Goal: Task Accomplishment & Management: Use online tool/utility

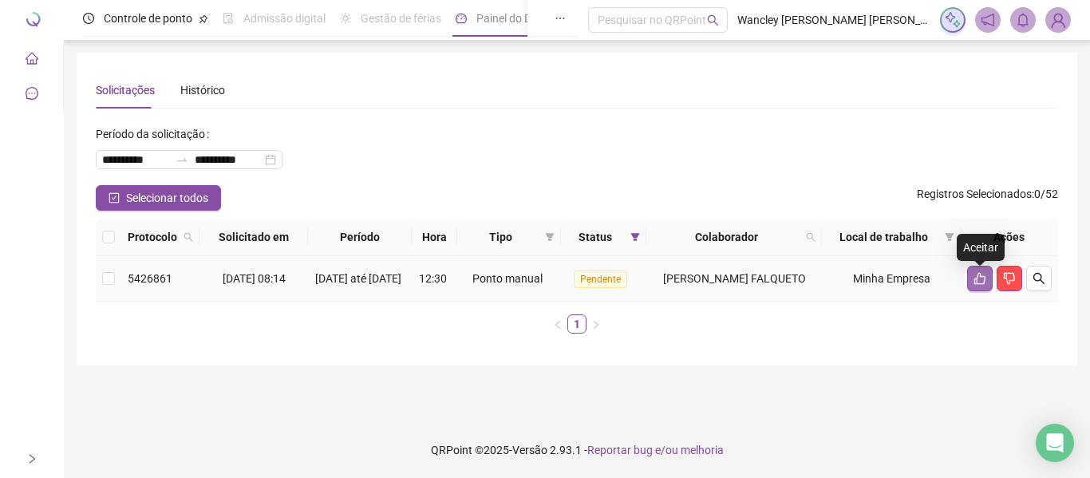
click at [973, 283] on icon "like" at bounding box center [979, 278] width 13 height 13
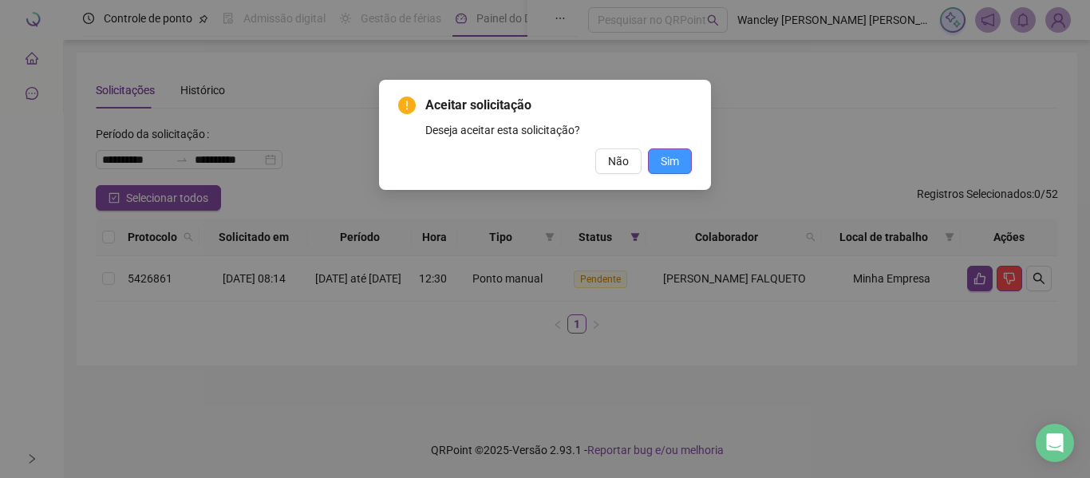
click at [687, 159] on button "Sim" at bounding box center [670, 161] width 44 height 26
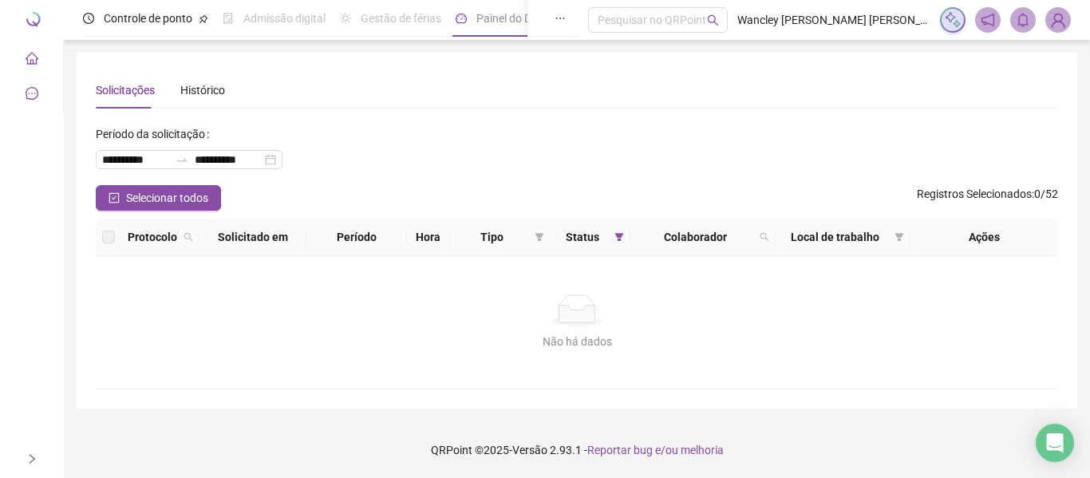
click at [39, 65] on li "Painel de controle" at bounding box center [31, 59] width 57 height 32
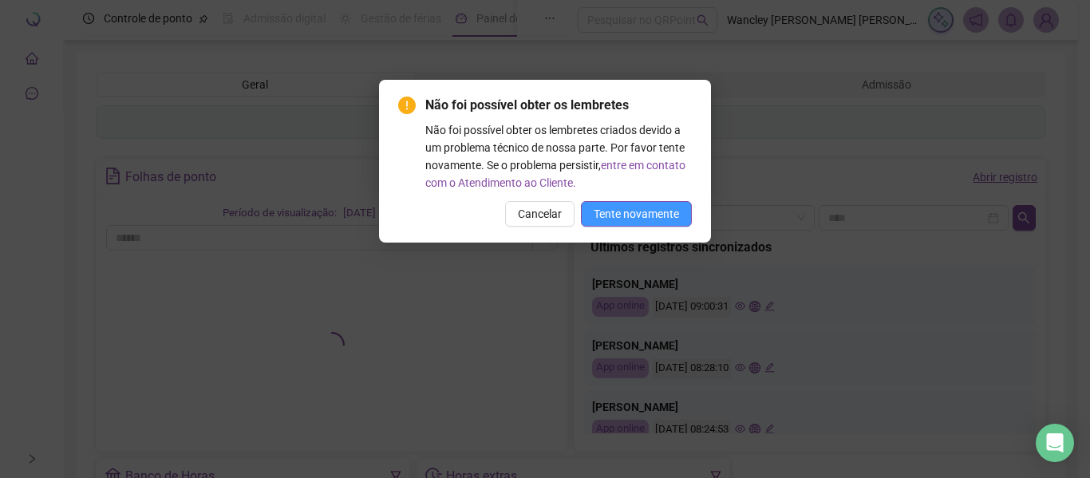
click at [630, 215] on span "Tente novamente" at bounding box center [636, 214] width 85 height 18
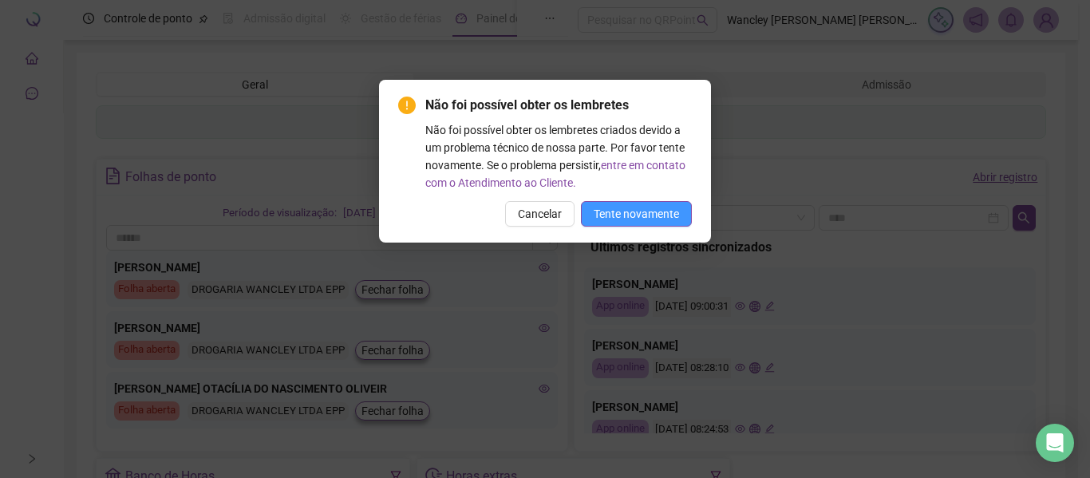
click at [630, 222] on button "Tente novamente" at bounding box center [636, 214] width 111 height 26
drag, startPoint x: 544, startPoint y: 211, endPoint x: 674, endPoint y: 158, distance: 140.3
click at [542, 211] on span "Cancelar" at bounding box center [540, 214] width 44 height 18
click at [688, 161] on div "Não foi possível obter os lembretes Não foi possível obter os lembretes criados…" at bounding box center [545, 239] width 1090 height 478
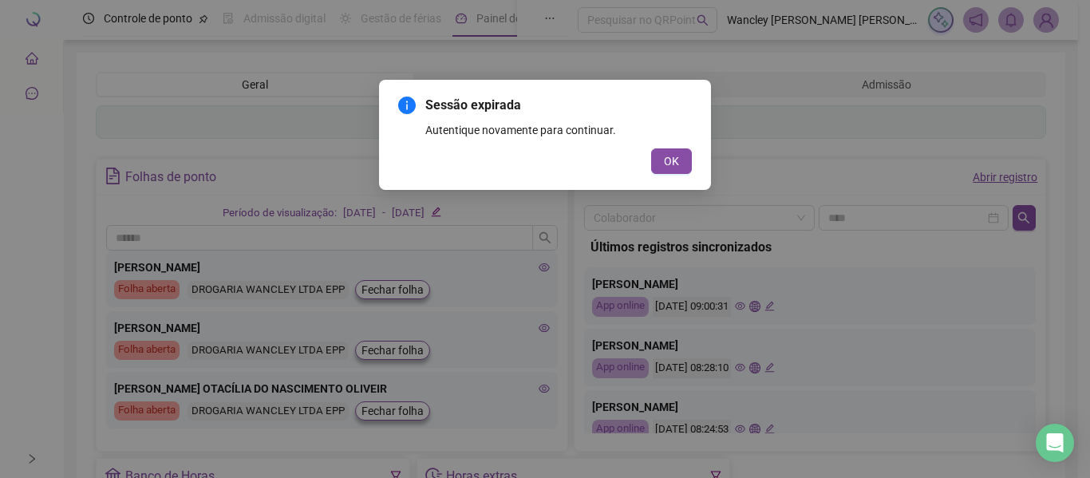
click at [671, 157] on div "Não foi possível obter os lembretes Não foi possível obter os lembretes criados…" at bounding box center [545, 239] width 1090 height 478
click at [675, 160] on div "Não foi possível obter os lembretes Não foi possível obter os lembretes criados…" at bounding box center [545, 239] width 1090 height 478
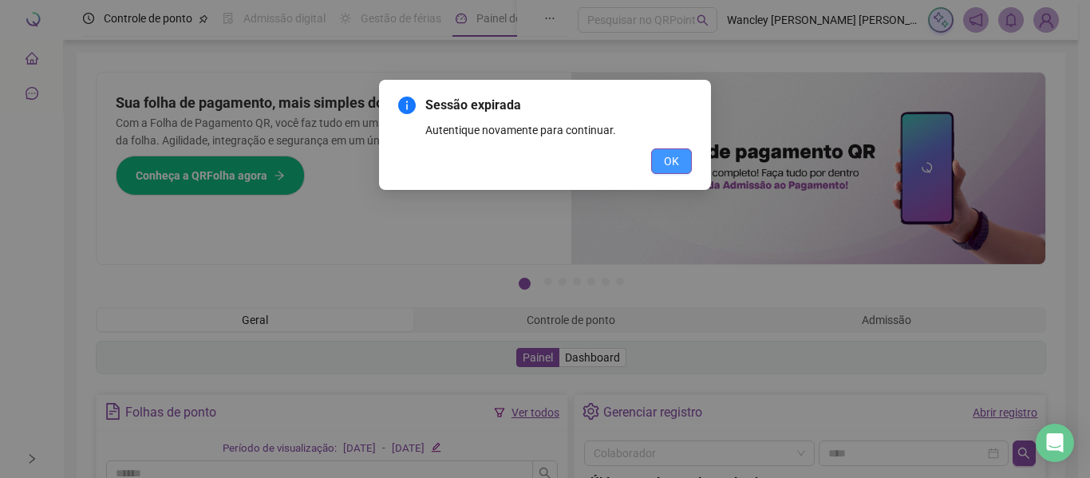
click at [685, 168] on button "OK" at bounding box center [671, 161] width 41 height 26
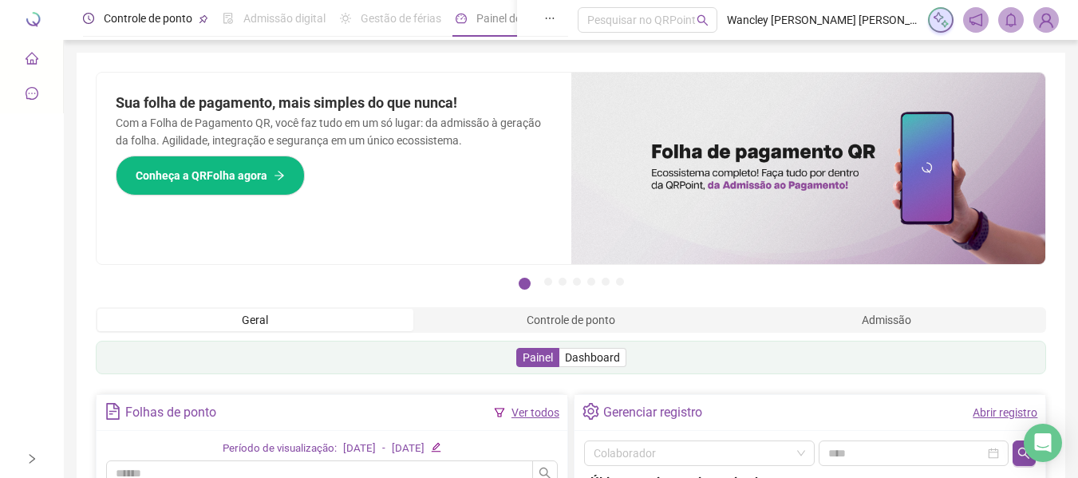
click at [176, 14] on span "Controle de ponto" at bounding box center [148, 18] width 89 height 13
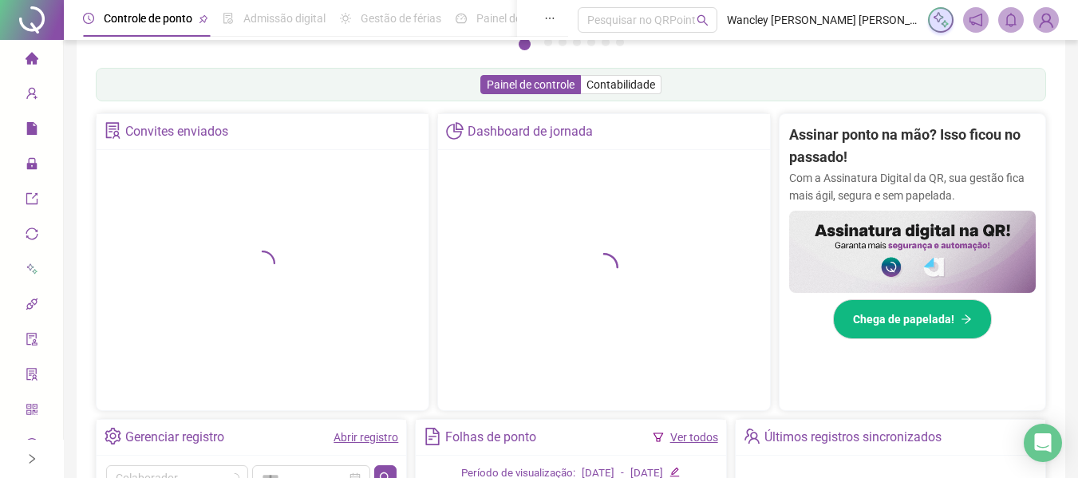
scroll to position [160, 0]
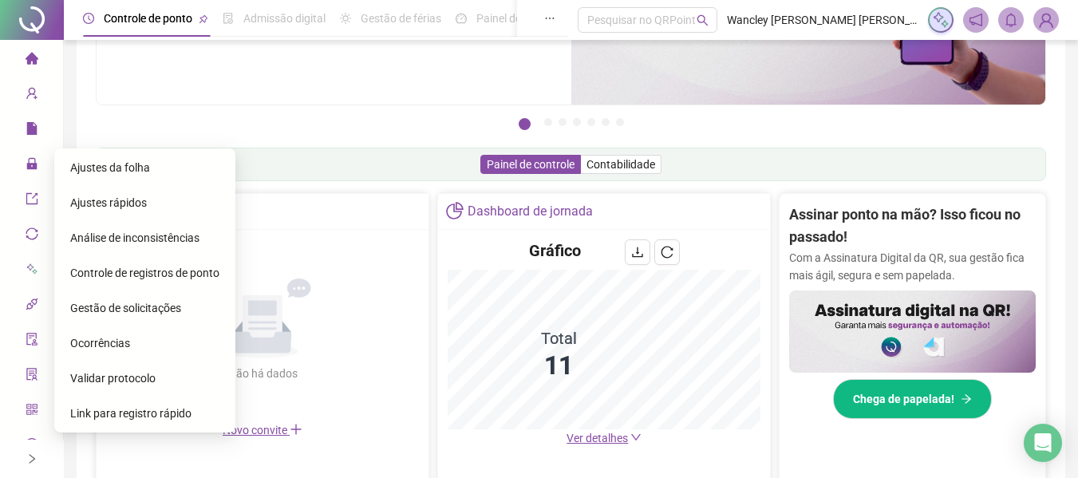
click at [181, 180] on div "Ajustes da folha" at bounding box center [144, 168] width 149 height 32
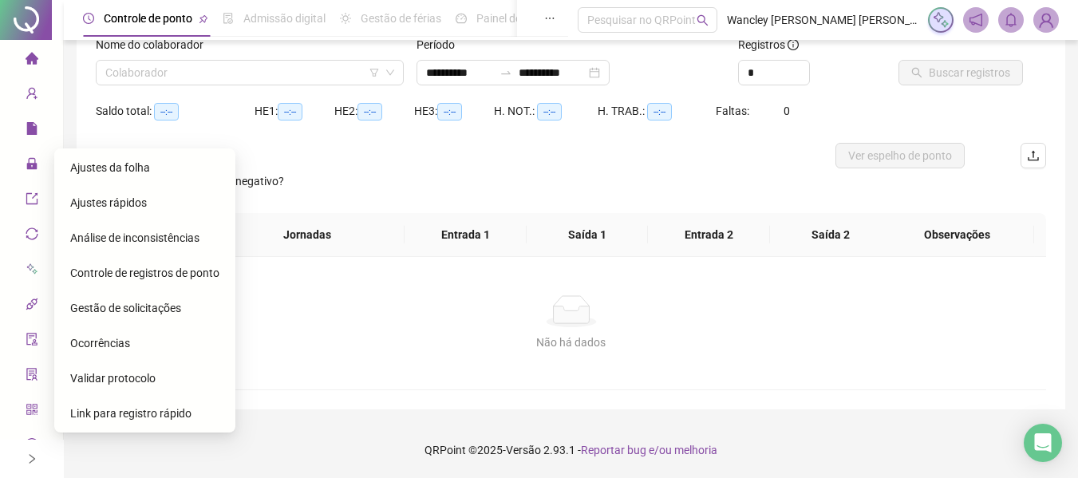
scroll to position [111, 0]
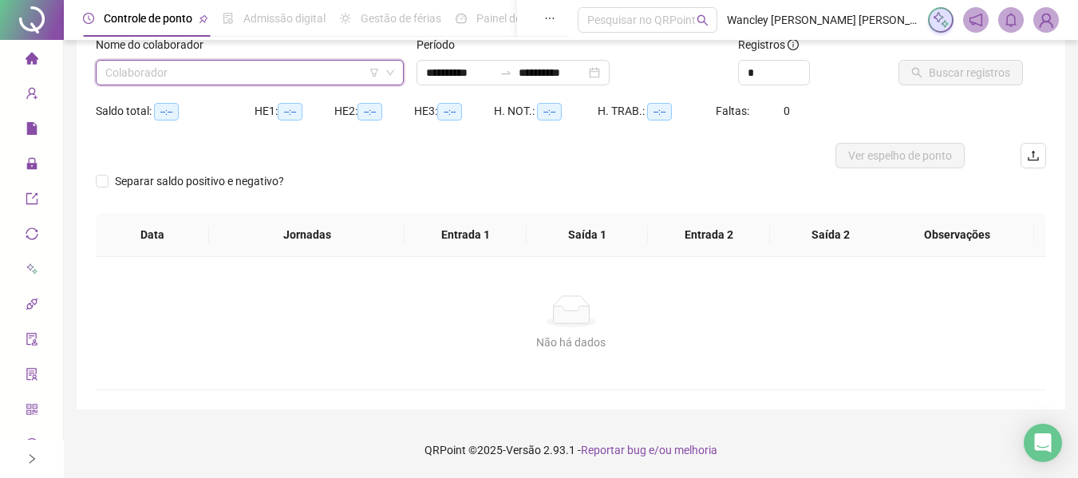
click at [153, 74] on input "search" at bounding box center [242, 73] width 274 height 24
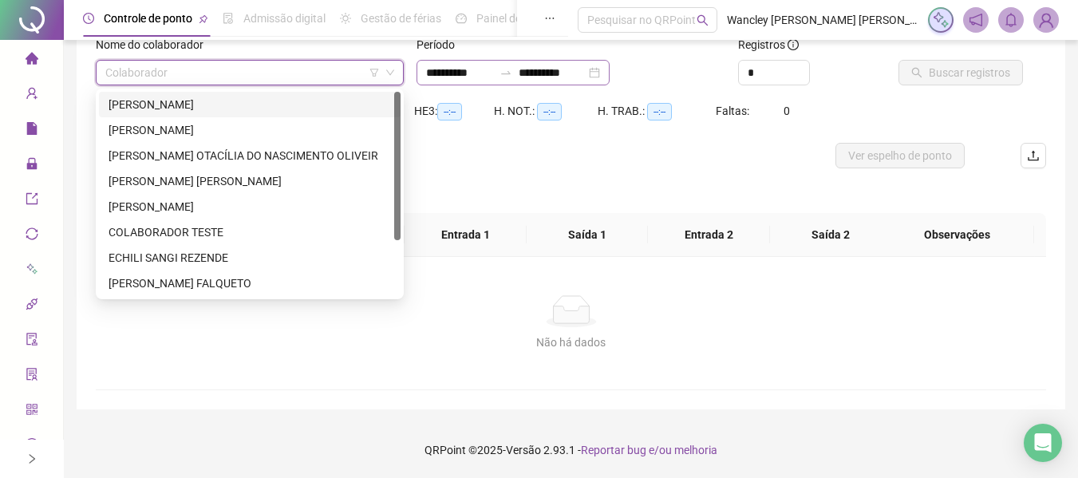
type input "**********"
click at [466, 77] on input "**********" at bounding box center [459, 73] width 67 height 18
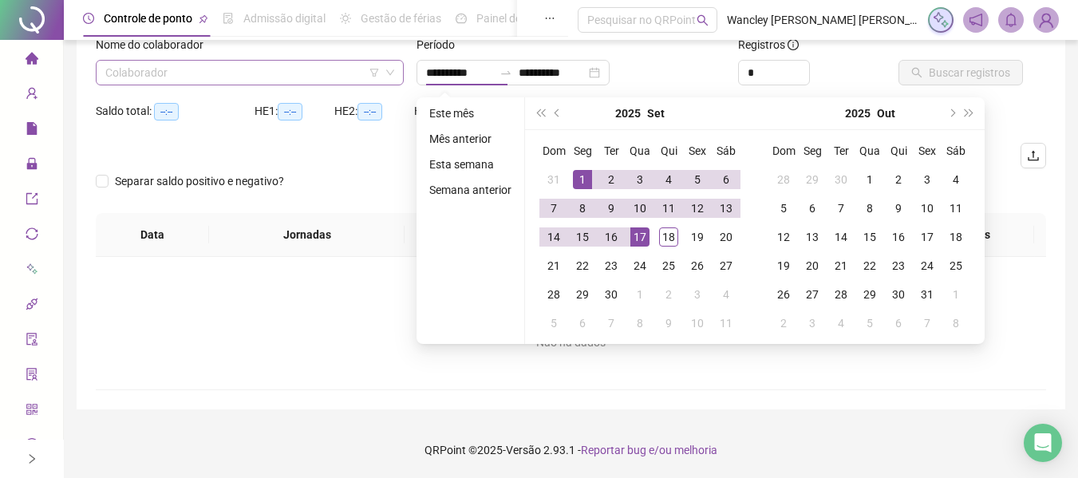
click at [118, 75] on input "search" at bounding box center [242, 73] width 274 height 24
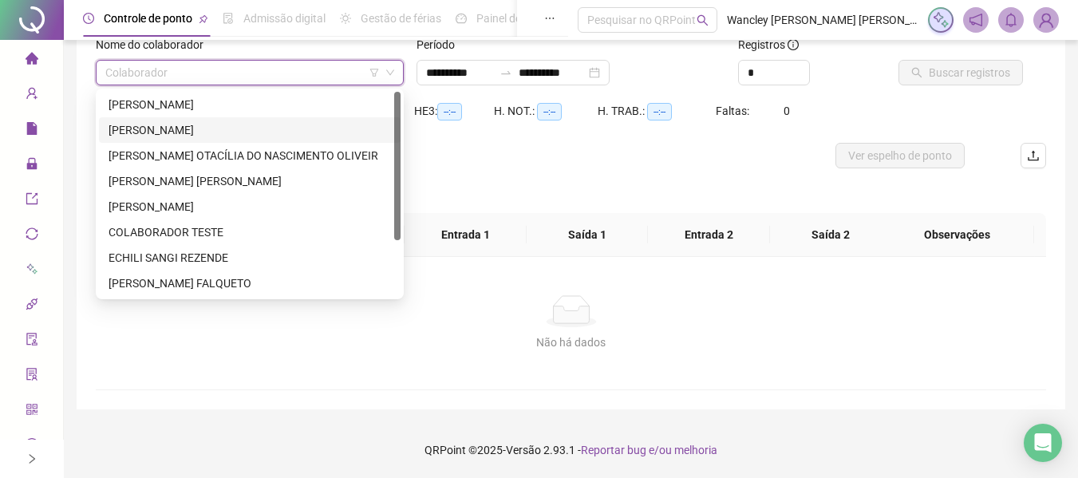
scroll to position [77, 0]
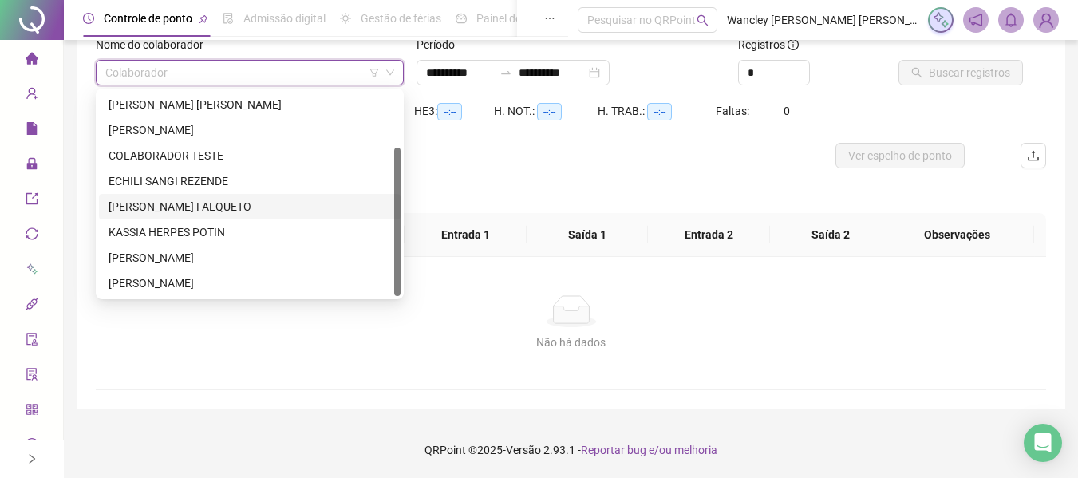
drag, startPoint x: 177, startPoint y: 204, endPoint x: 168, endPoint y: 203, distance: 9.7
click at [176, 203] on div "[PERSON_NAME] FALQUETO" at bounding box center [250, 207] width 282 height 18
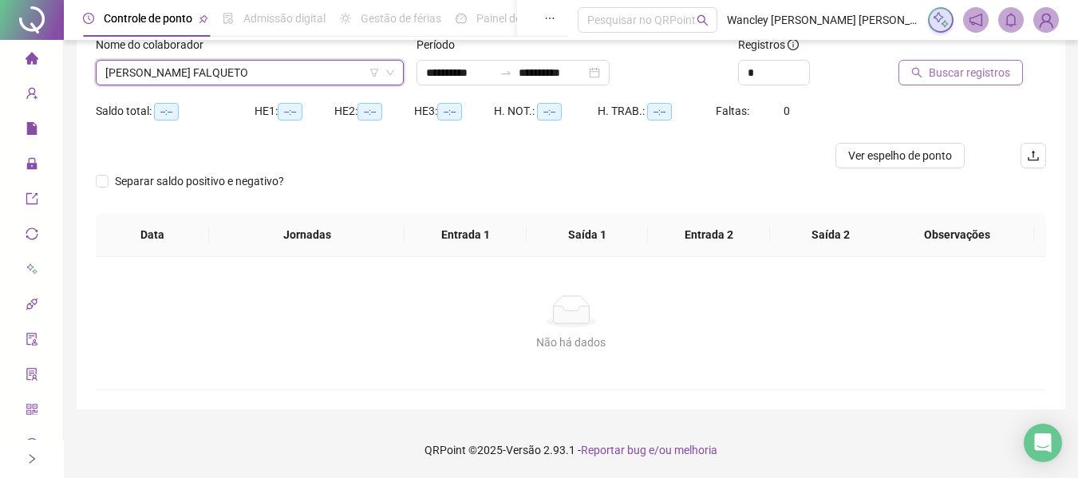
click at [957, 77] on span "Buscar registros" at bounding box center [969, 73] width 81 height 18
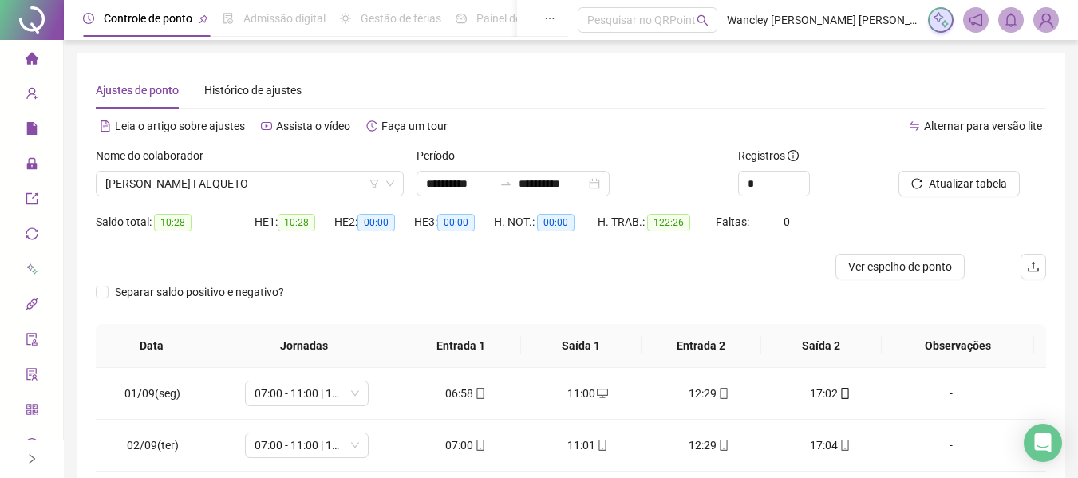
scroll to position [318, 0]
